Goal: Information Seeking & Learning: Learn about a topic

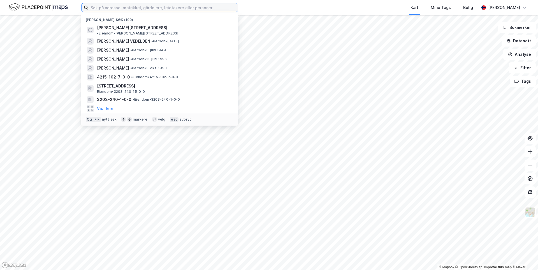
click at [118, 11] on input at bounding box center [163, 7] width 150 height 8
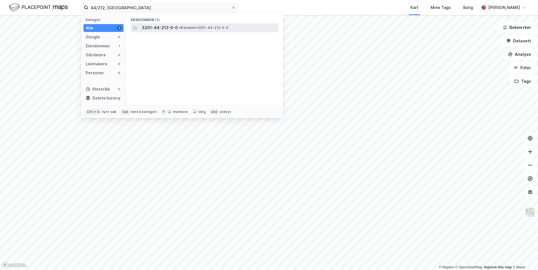
click at [143, 29] on span "3201-44-212-0-0" at bounding box center [160, 27] width 36 height 7
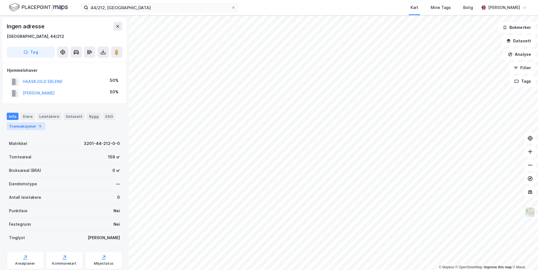
click at [37, 126] on div "5" at bounding box center [40, 126] width 6 height 6
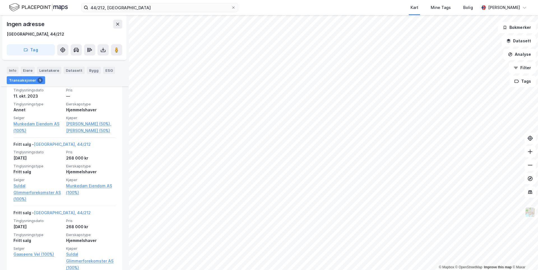
scroll to position [168, 0]
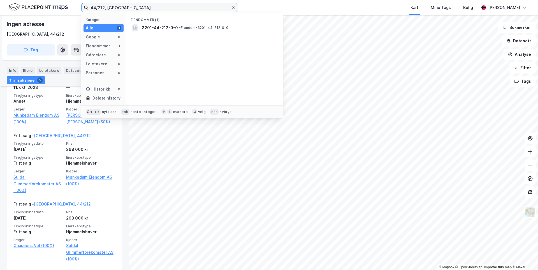
drag, startPoint x: 129, startPoint y: 7, endPoint x: 66, endPoint y: 7, distance: 63.1
click at [66, 7] on div "44/212, bærum Kategori Alle 1 Google 0 Eiendommer 1 Gårdeiere 0 Leietakere 0 Pe…" at bounding box center [269, 7] width 538 height 15
type input "102/7, lillesand"
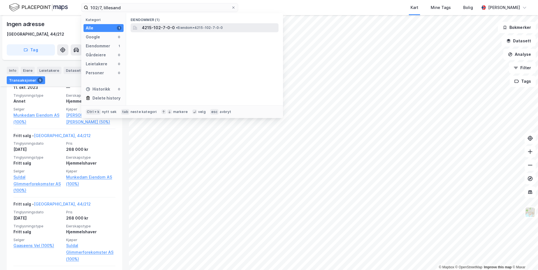
click at [161, 28] on span "4215-102-7-0-0" at bounding box center [158, 27] width 33 height 7
